Goal: Transaction & Acquisition: Purchase product/service

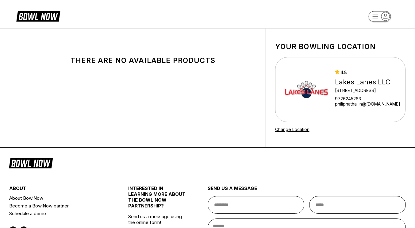
click at [326, 104] on img at bounding box center [306, 90] width 46 height 46
click at [143, 61] on div "There are no available products" at bounding box center [143, 60] width 190 height 9
click at [376, 20] on rect "button" at bounding box center [379, 16] width 22 height 11
click at [47, 17] on icon at bounding box center [42, 16] width 15 height 7
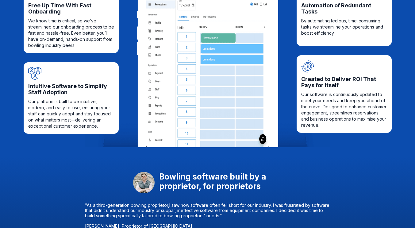
scroll to position [31, 0]
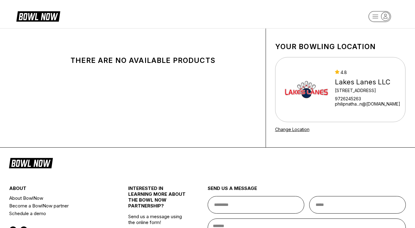
click at [307, 117] on div "[GEOGRAPHIC_DATA] LLC [STREET_ADDRESS][GEOGRAPHIC_DATA]...n@[DOMAIN_NAME]" at bounding box center [340, 89] width 130 height 65
click at [372, 16] on rect "button" at bounding box center [379, 16] width 22 height 11
